Goal: Information Seeking & Learning: Learn about a topic

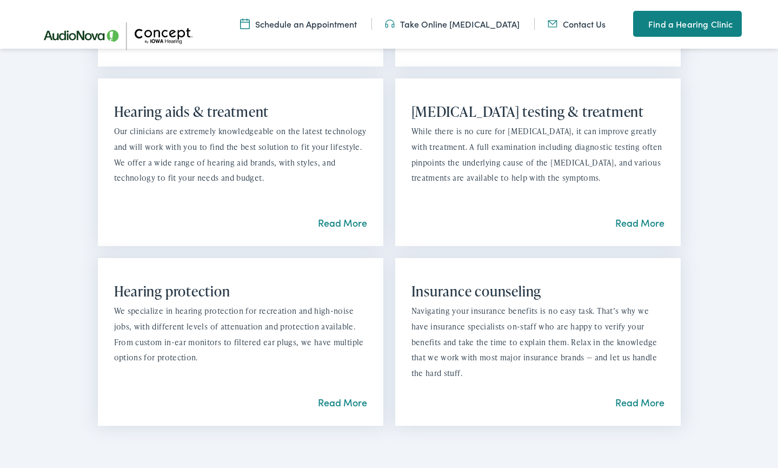
scroll to position [895, 0]
click at [331, 216] on link "Read More" at bounding box center [342, 222] width 49 height 14
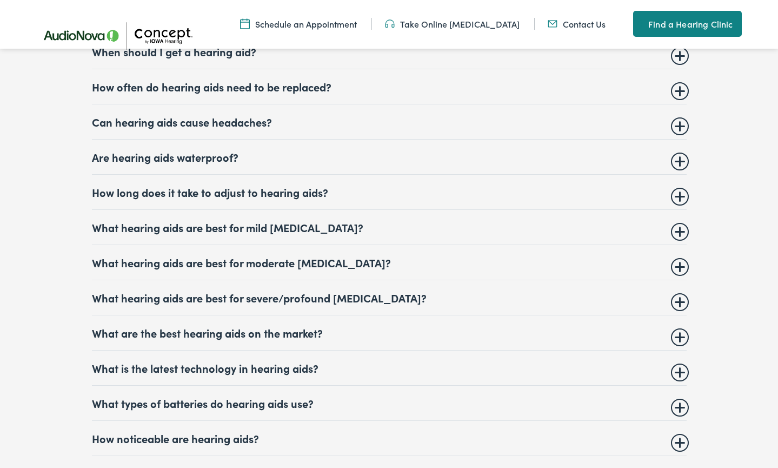
scroll to position [5124, 1]
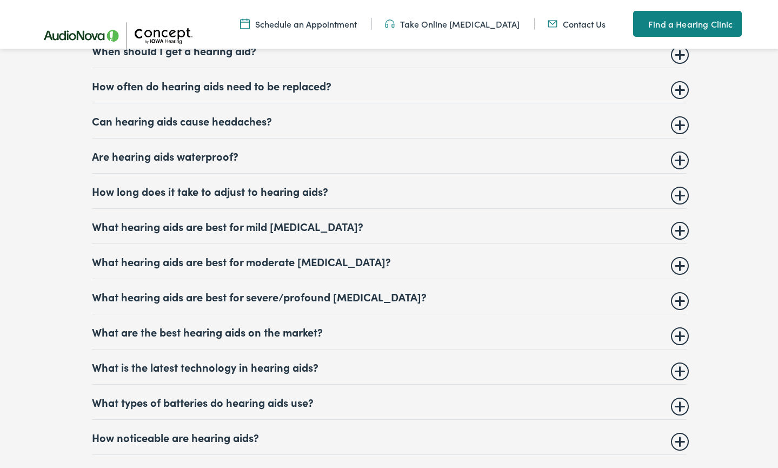
click at [682, 92] on summary "How often do hearing aids need to be replaced?" at bounding box center [389, 85] width 595 height 13
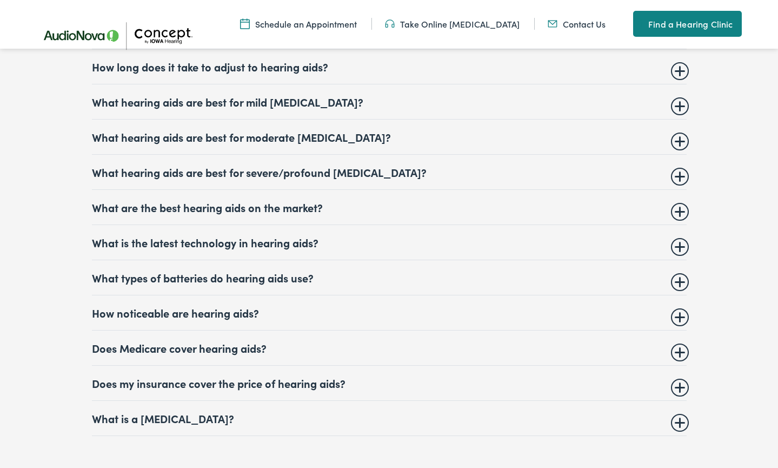
scroll to position [5352, 1]
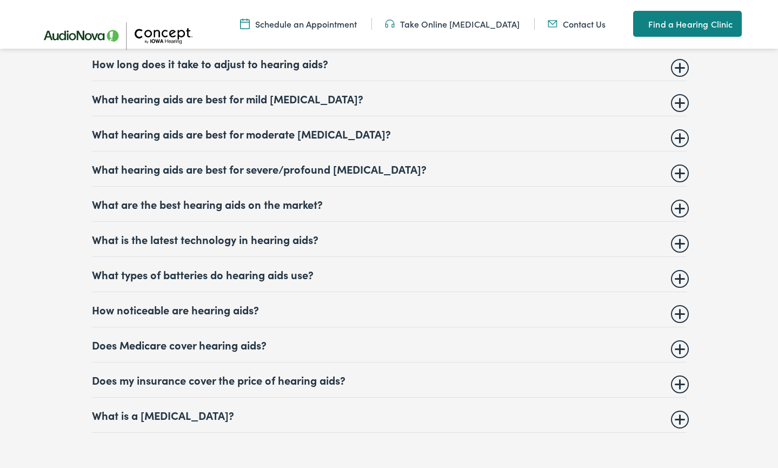
click at [680, 105] on summary "What hearing aids are best for mild [MEDICAL_DATA]?" at bounding box center [389, 98] width 595 height 13
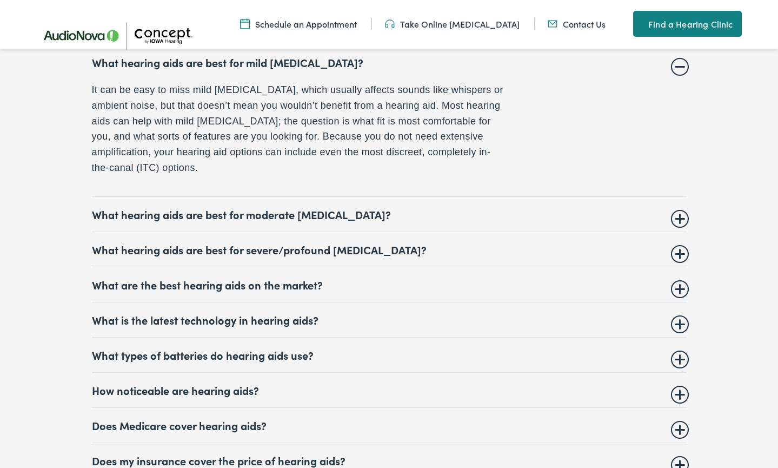
scroll to position [5289, 0]
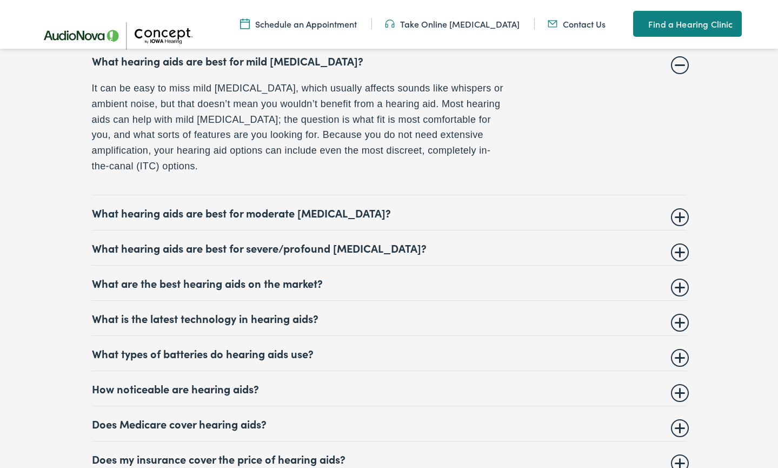
click at [679, 219] on summary "What hearing aids are best for moderate [MEDICAL_DATA]?" at bounding box center [389, 212] width 595 height 13
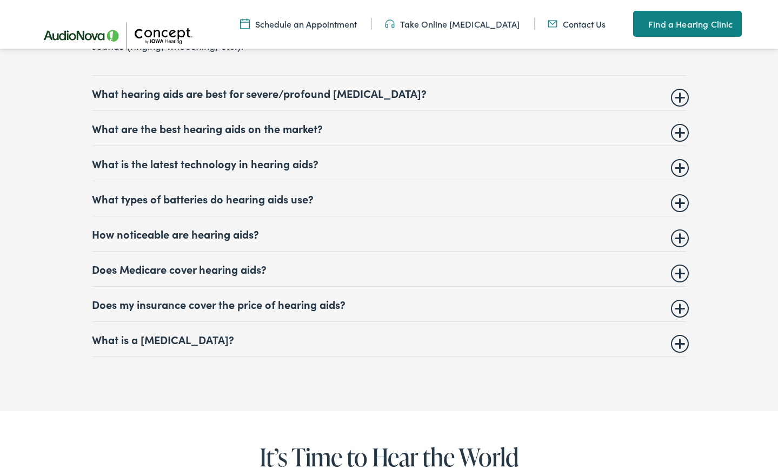
scroll to position [5444, 0]
click at [678, 129] on summary "What are the best hearing aids on the market?" at bounding box center [389, 128] width 595 height 13
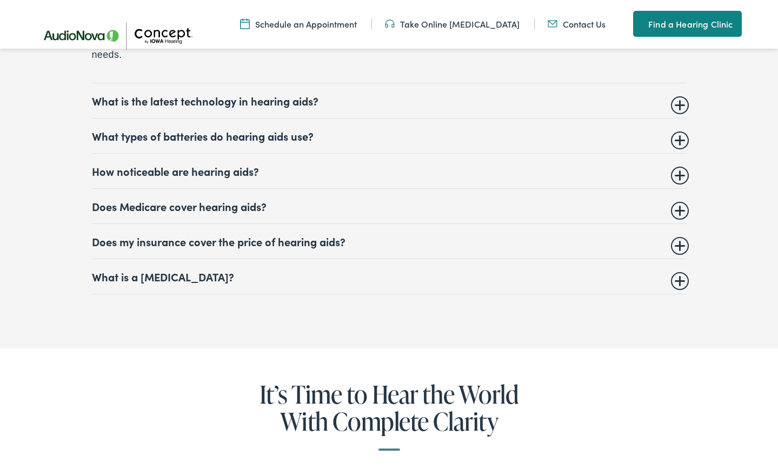
scroll to position [5548, 0]
click at [678, 106] on summary "What is the latest technology in hearing aids?" at bounding box center [389, 99] width 595 height 13
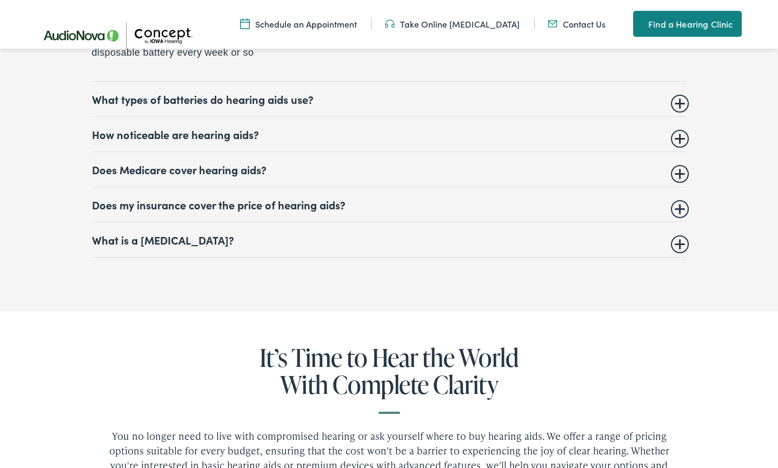
scroll to position [5621, 0]
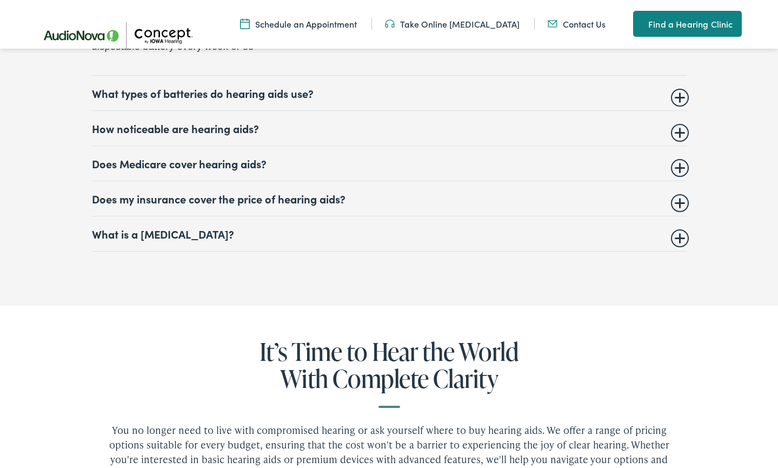
click at [683, 180] on details "Does Medicare cover hearing aids? Unfortunately, Medicare coverage (Part A or P…" at bounding box center [389, 163] width 595 height 35
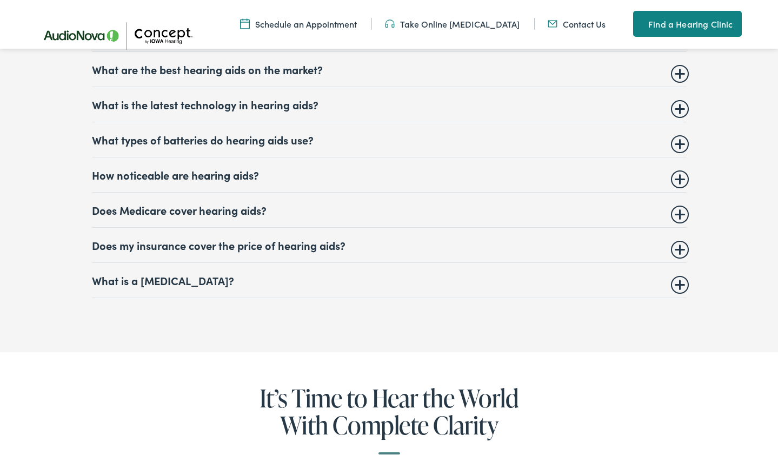
scroll to position [5386, 0]
click at [682, 216] on summary "Does Medicare cover hearing aids?" at bounding box center [389, 209] width 595 height 13
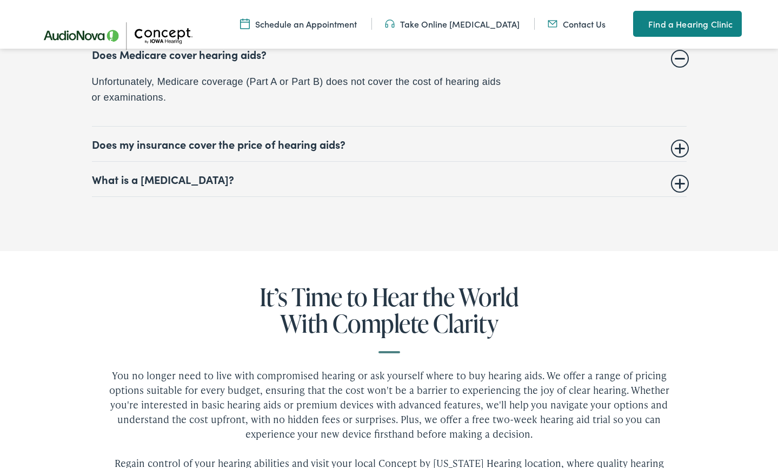
scroll to position [5542, 0]
click at [679, 185] on summary "What is a [MEDICAL_DATA]?" at bounding box center [389, 178] width 595 height 13
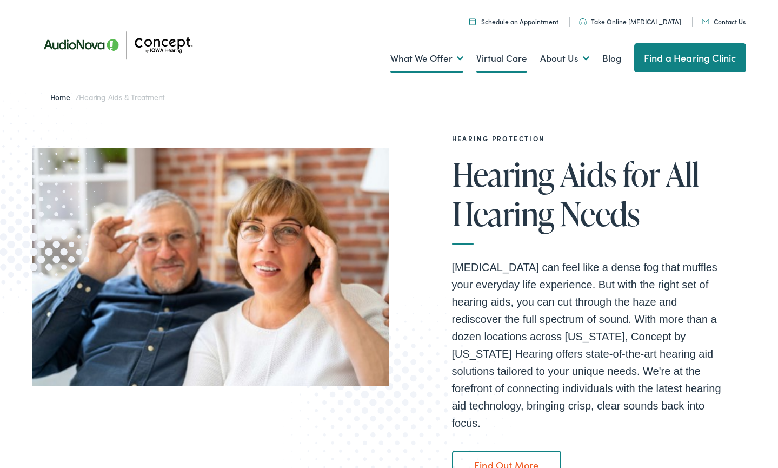
scroll to position [0, 0]
click at [492, 61] on link "Virtual Care" at bounding box center [501, 58] width 51 height 40
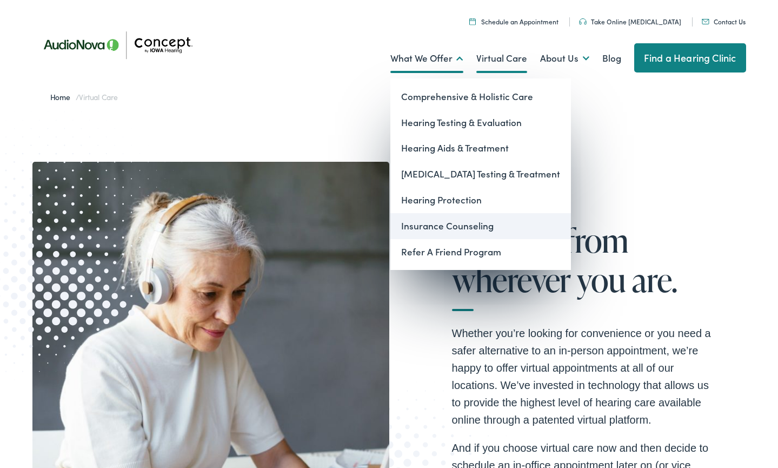
click at [436, 224] on link "Insurance Counseling" at bounding box center [480, 226] width 181 height 26
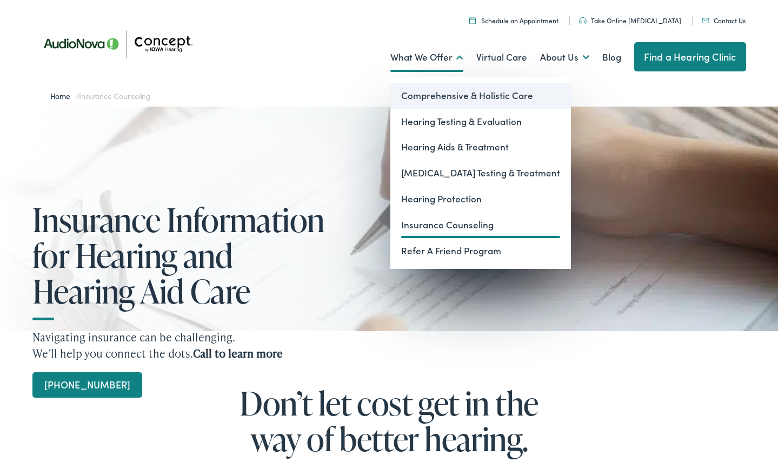
scroll to position [0, 1]
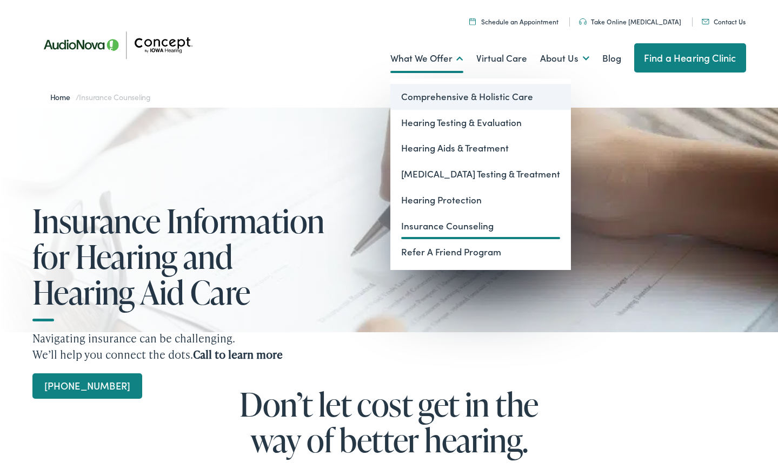
click at [439, 101] on link "Comprehensive & Holistic Care" at bounding box center [480, 97] width 181 height 26
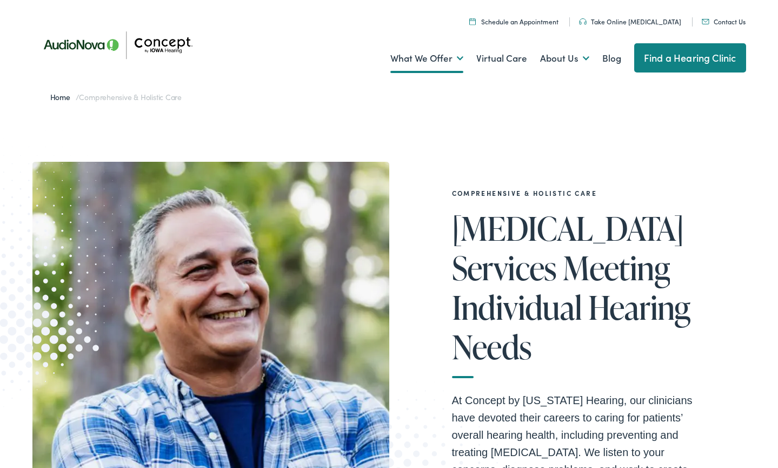
click at [70, 44] on img at bounding box center [121, 45] width 178 height 63
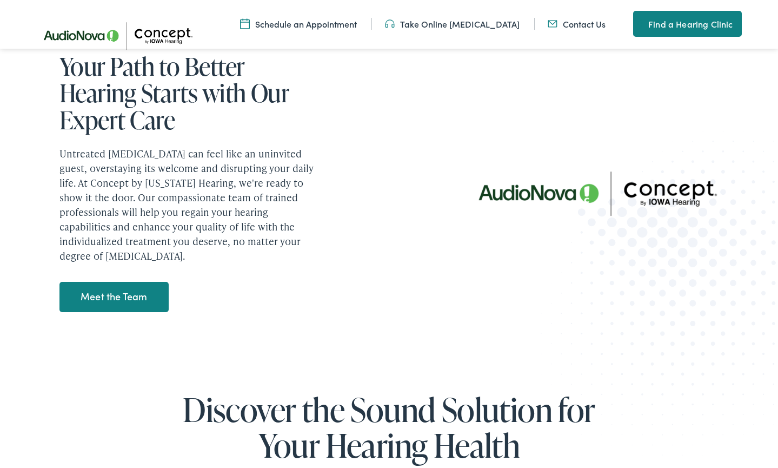
scroll to position [1384, 0]
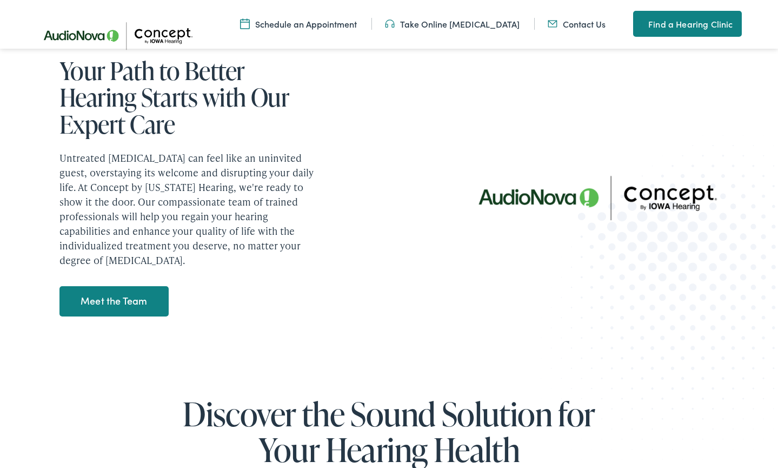
click at [129, 286] on link "Meet the Team" at bounding box center [114, 301] width 110 height 30
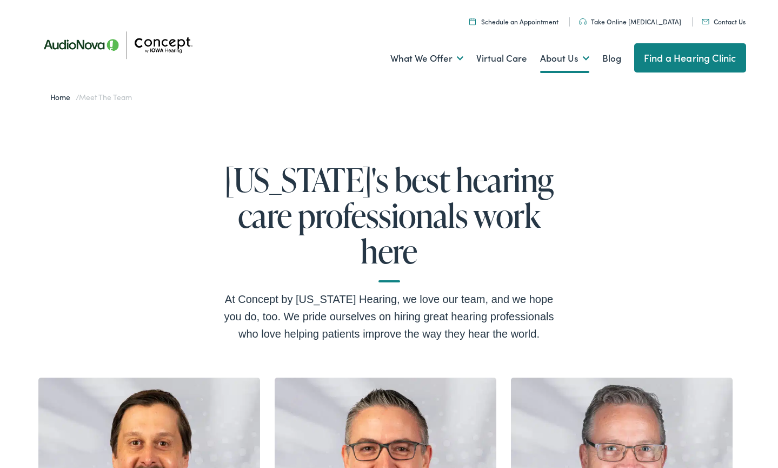
click at [76, 46] on img at bounding box center [121, 45] width 178 height 63
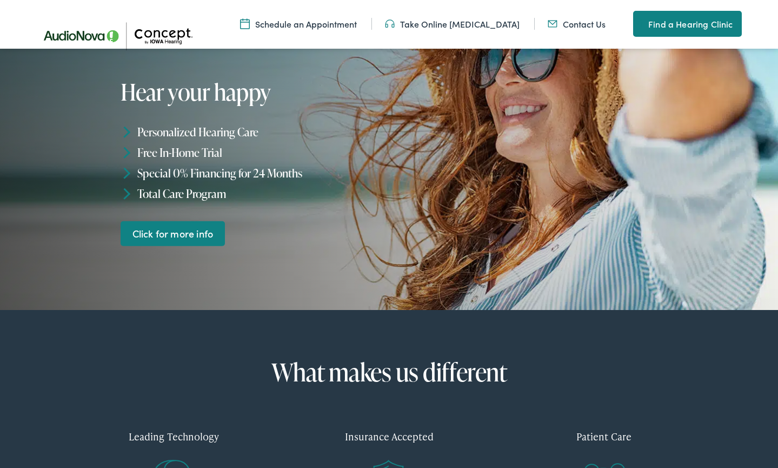
scroll to position [137, 0]
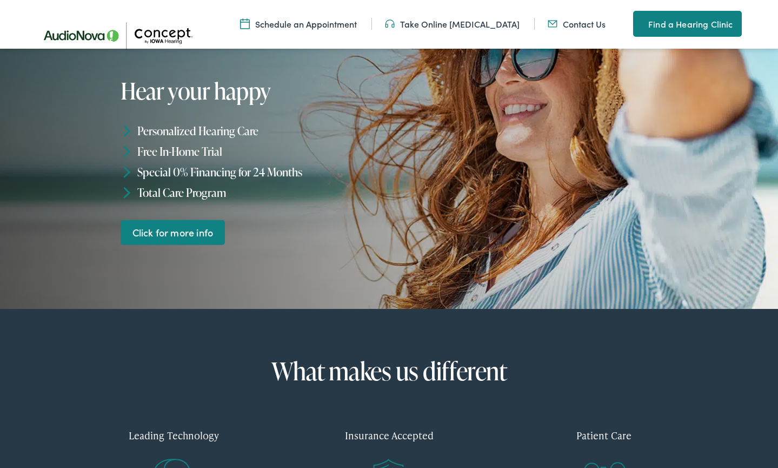
click at [157, 232] on link "Click for more info" at bounding box center [173, 231] width 104 height 25
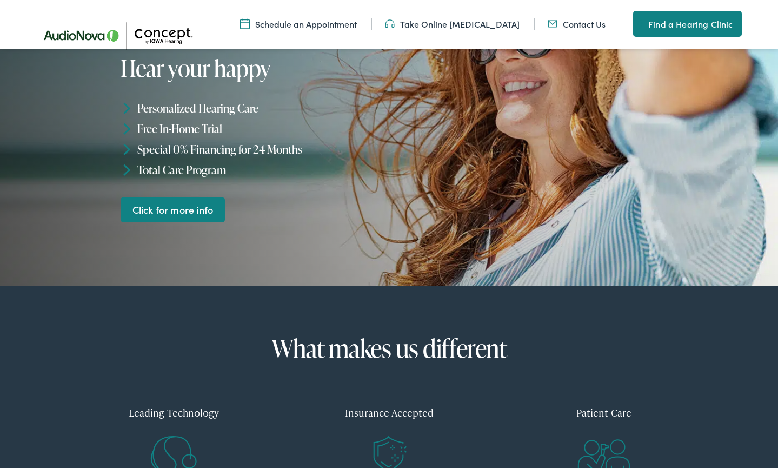
scroll to position [163, 0]
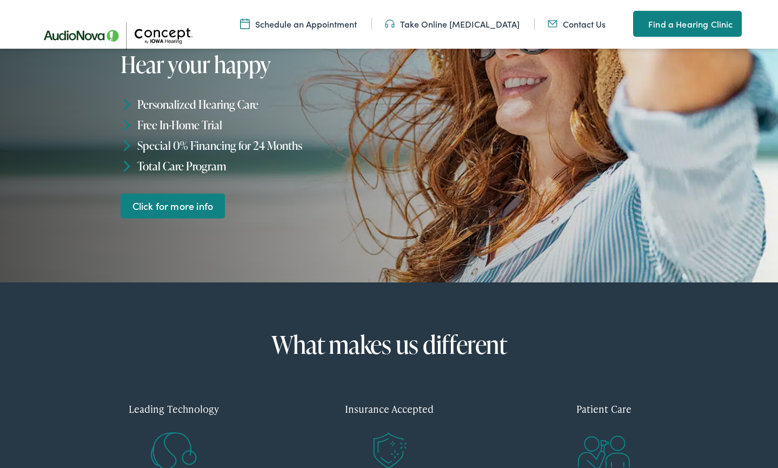
click at [189, 209] on link "Click for more info" at bounding box center [173, 205] width 104 height 25
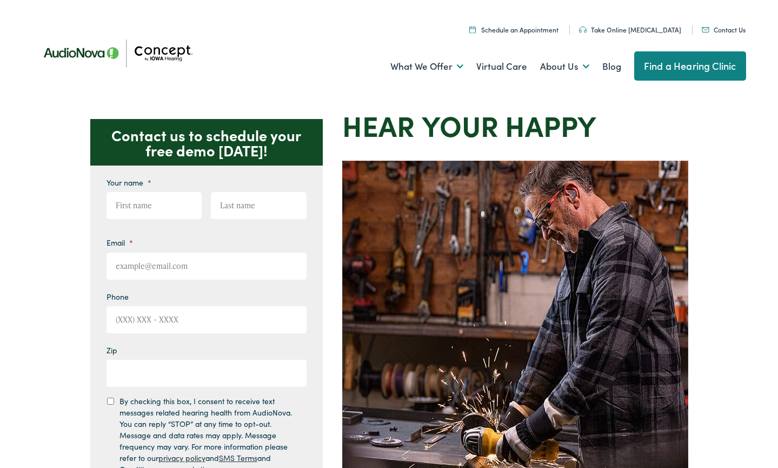
click at [81, 52] on img at bounding box center [121, 53] width 178 height 63
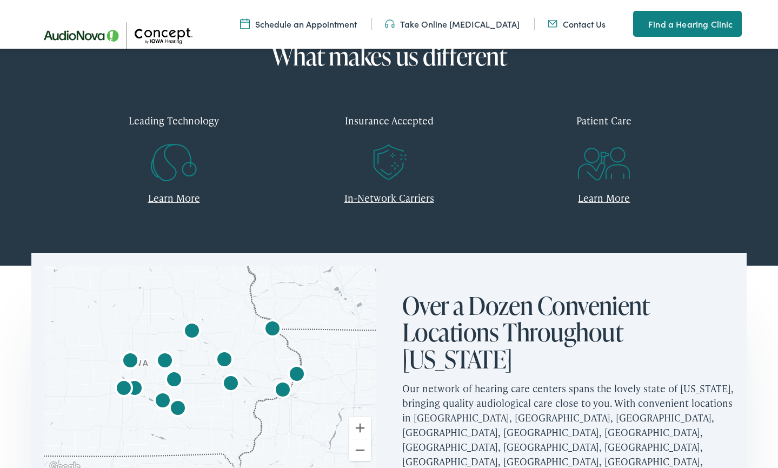
scroll to position [449, 0]
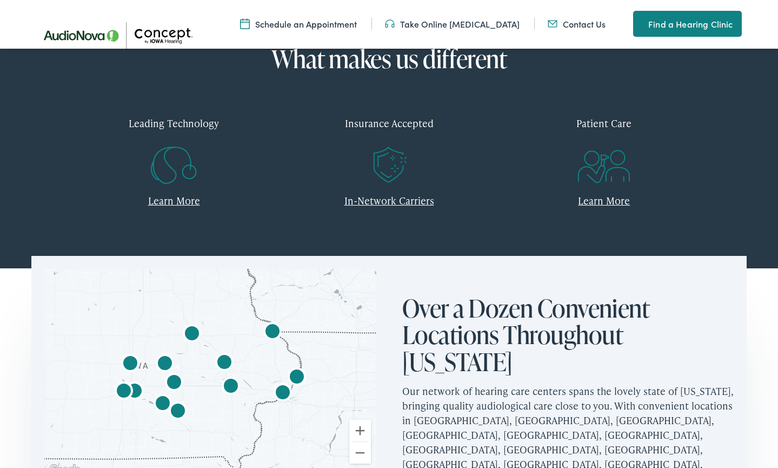
click at [174, 202] on link "Learn More" at bounding box center [174, 201] width 52 height 14
click at [602, 203] on link "Learn More" at bounding box center [604, 201] width 52 height 14
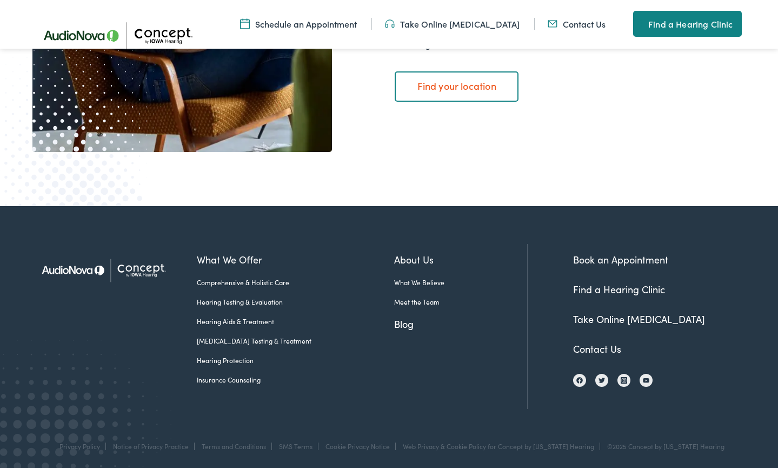
scroll to position [2023, 0]
click at [394, 321] on link "Blog" at bounding box center [460, 323] width 133 height 15
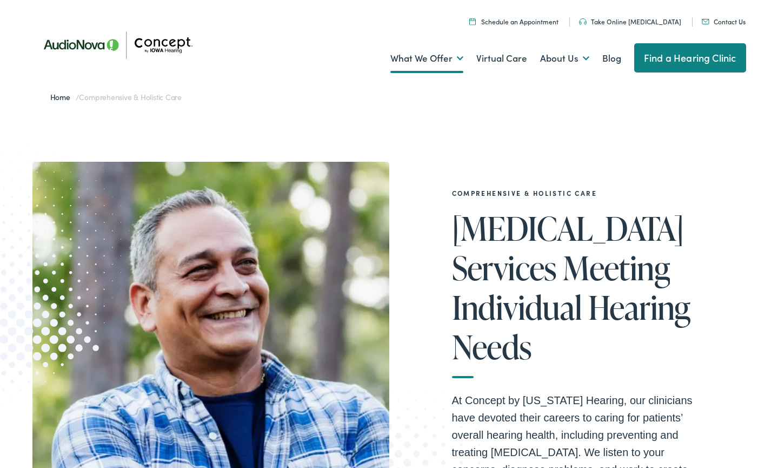
scroll to position [0, 0]
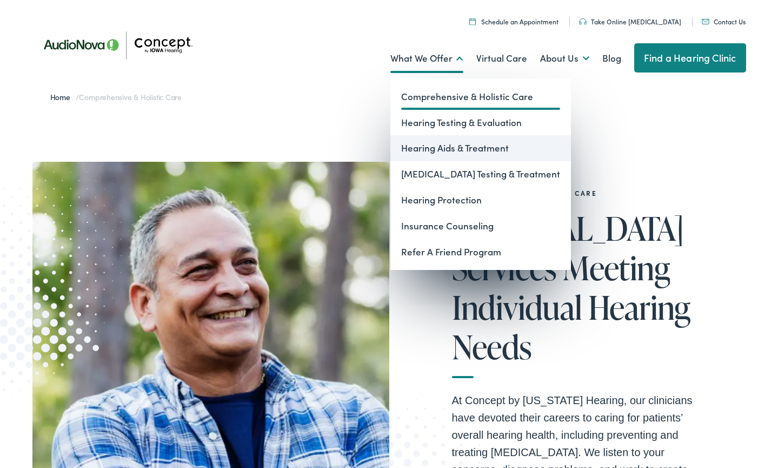
click at [455, 145] on link "Hearing Aids & Treatment" at bounding box center [480, 148] width 181 height 26
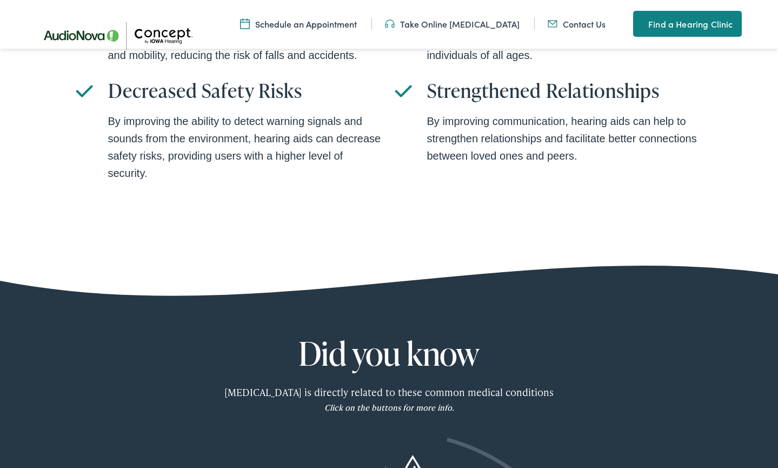
scroll to position [2462, 0]
